Goal: Transaction & Acquisition: Purchase product/service

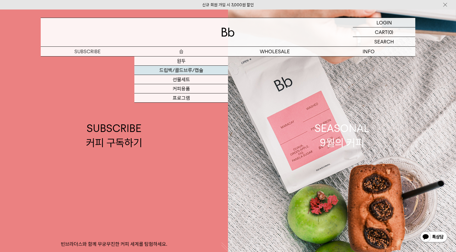
click at [161, 70] on link "드립백/콜드브루/캡슐" at bounding box center [181, 70] width 94 height 9
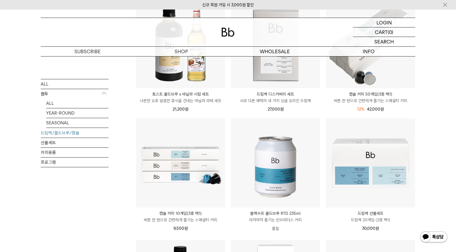
scroll to position [87, 0]
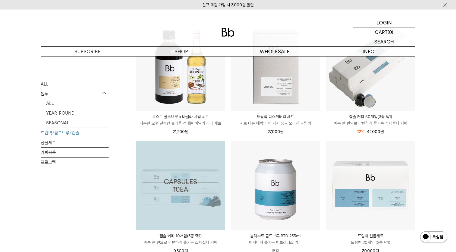
click at [0, 0] on img at bounding box center [0, 0] width 0 height 0
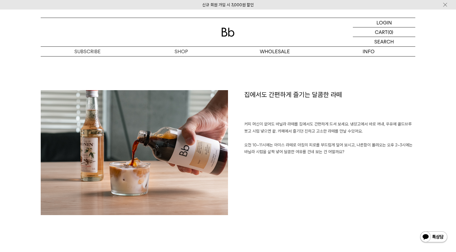
scroll to position [245, 0]
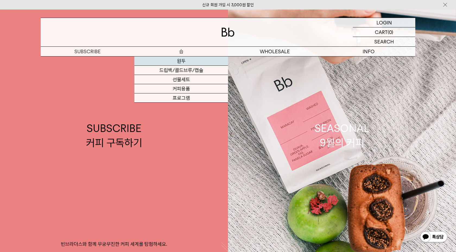
click at [193, 61] on link "원두" at bounding box center [181, 60] width 94 height 9
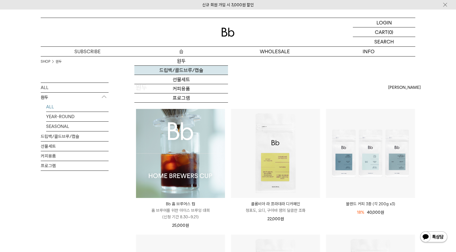
click at [180, 70] on link "드립백/콜드브루/캡슐" at bounding box center [181, 70] width 94 height 9
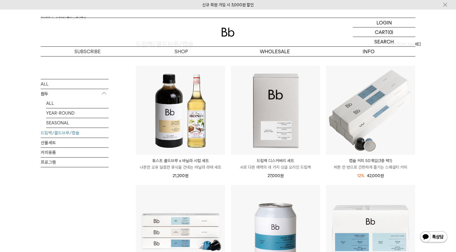
scroll to position [45, 0]
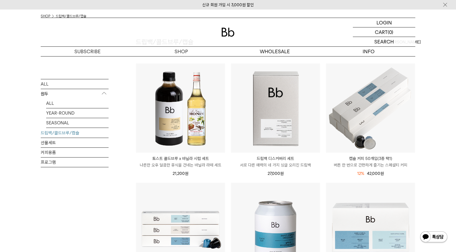
click at [170, 156] on p "토스트 콜드브루 x 바닐라 시럽 세트" at bounding box center [180, 158] width 89 height 7
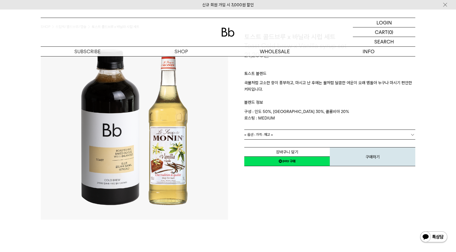
scroll to position [35, 0]
click at [275, 132] on link "= 옵션 : 가격 : 재고 =" at bounding box center [329, 133] width 171 height 9
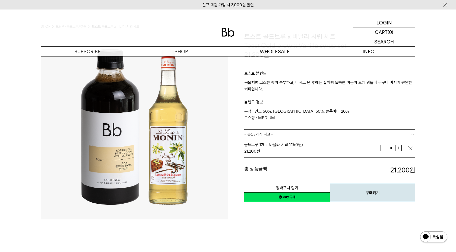
click at [273, 120] on p "구성 : 인도 50%, 브라질 30%, 콜롬비아 20% 로스팅 : MEDIUM" at bounding box center [329, 114] width 171 height 13
click at [268, 127] on div "토스트 블렌드 곡물처럼 고소한 향이 풍부하고, 마시고 난 후에는 꿀처럼 달콤한 여운이 오래 맴돌아 누구나 마시기 편안한 커피입니다. 블렌드 정…" at bounding box center [329, 94] width 171 height 70
click at [262, 136] on span "= 옵션 : 가격 : 재고 =" at bounding box center [258, 133] width 29 height 9
click at [229, 175] on div "**********" at bounding box center [321, 117] width 187 height 170
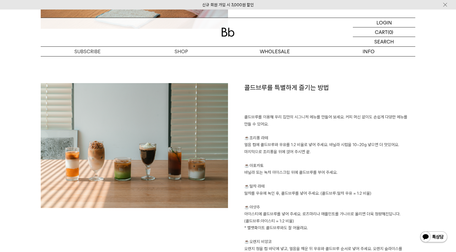
scroll to position [600, 0]
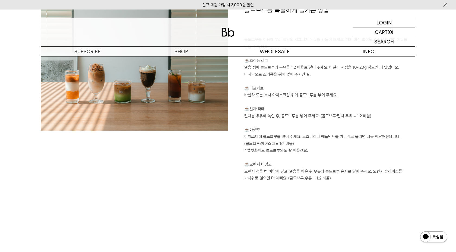
scroll to position [702, 0]
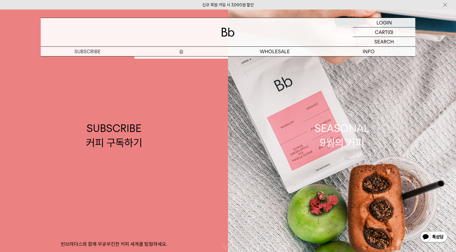
click at [179, 53] on p "숍" at bounding box center [181, 51] width 94 height 9
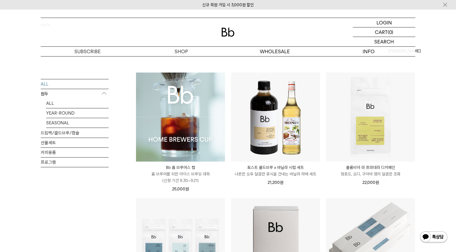
scroll to position [36, 0]
click at [159, 148] on img at bounding box center [180, 117] width 89 height 89
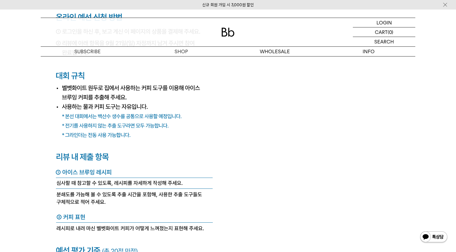
scroll to position [2081, 0]
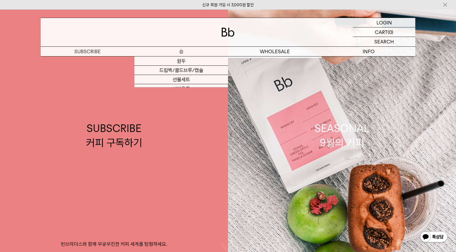
click at [188, 52] on p "숍" at bounding box center [181, 51] width 94 height 9
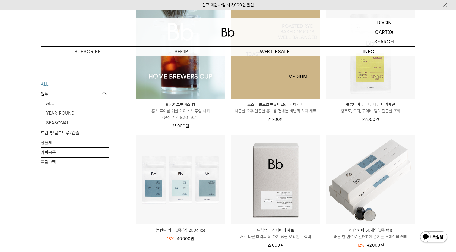
scroll to position [102, 0]
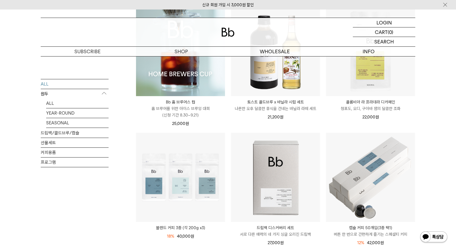
click at [201, 75] on img at bounding box center [180, 51] width 89 height 89
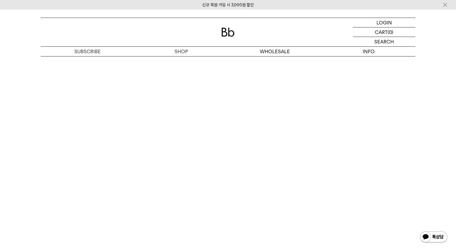
scroll to position [2824, 0]
